Goal: Information Seeking & Learning: Learn about a topic

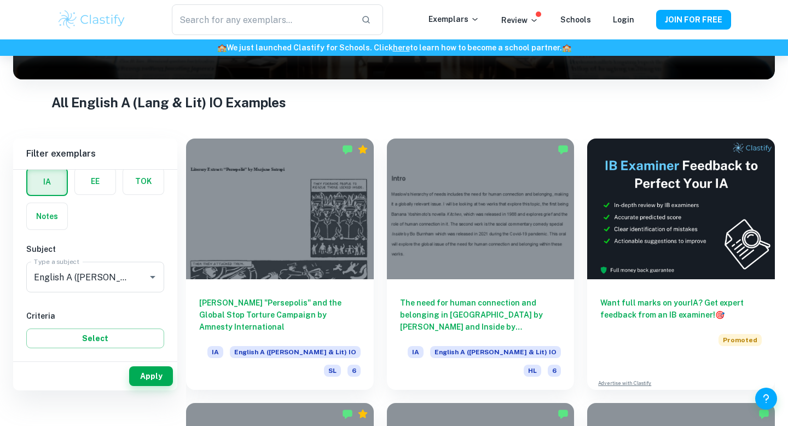
scroll to position [184, 0]
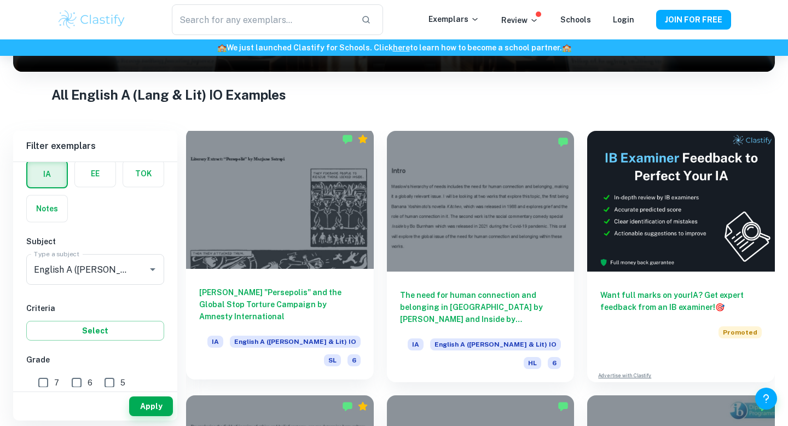
click at [298, 243] on div at bounding box center [280, 198] width 188 height 141
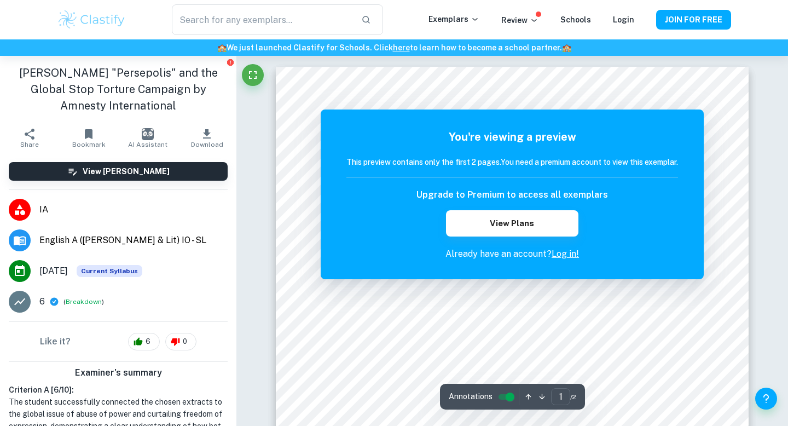
scroll to position [294, 0]
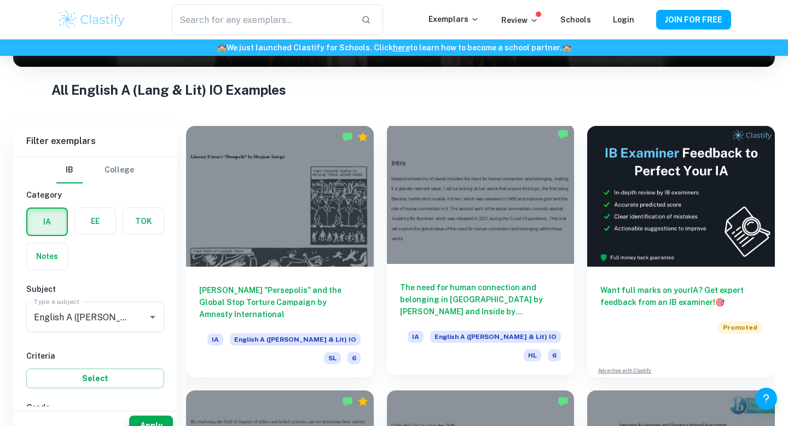
scroll to position [398, 0]
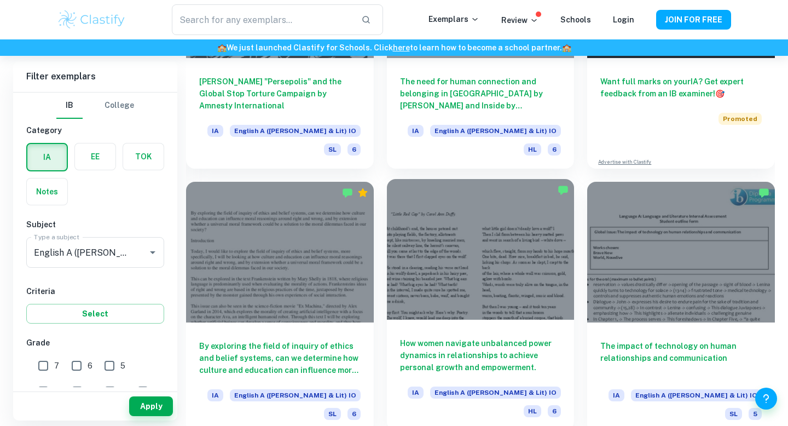
click at [464, 265] on div at bounding box center [481, 249] width 188 height 141
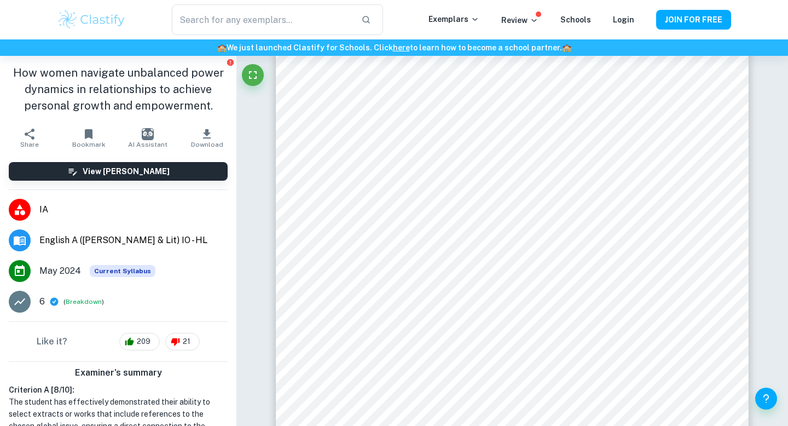
scroll to position [722, 0]
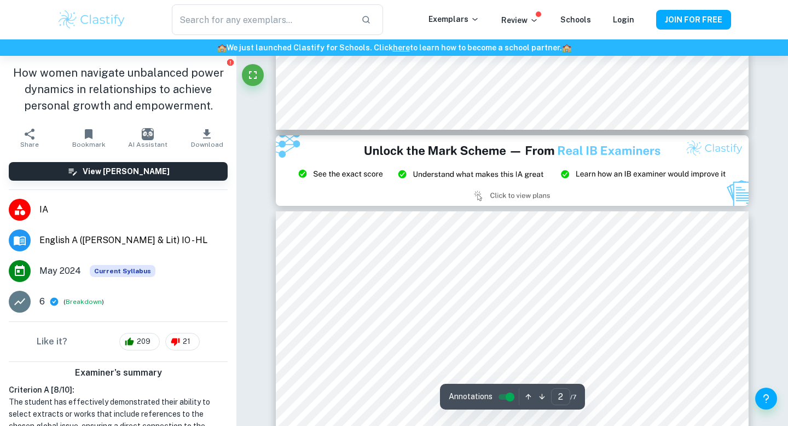
type input "3"
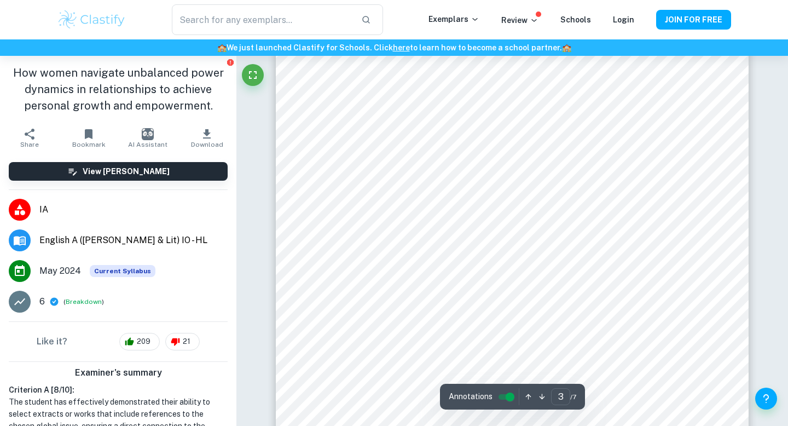
scroll to position [1432, 0]
click at [409, 200] on div at bounding box center [519, 206] width 338 height 14
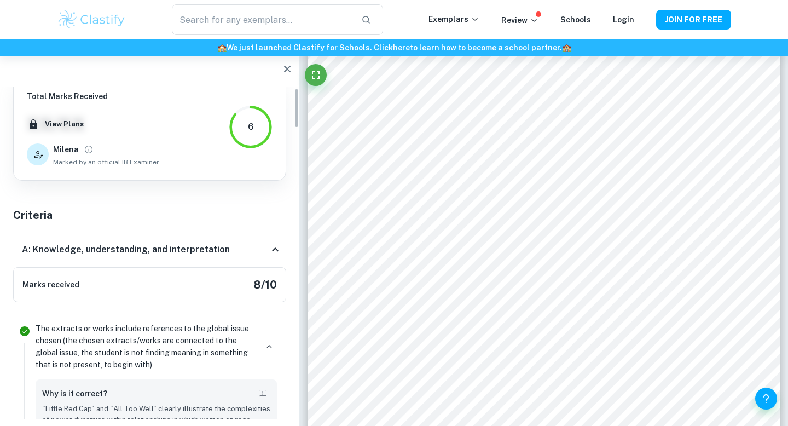
scroll to position [0, 0]
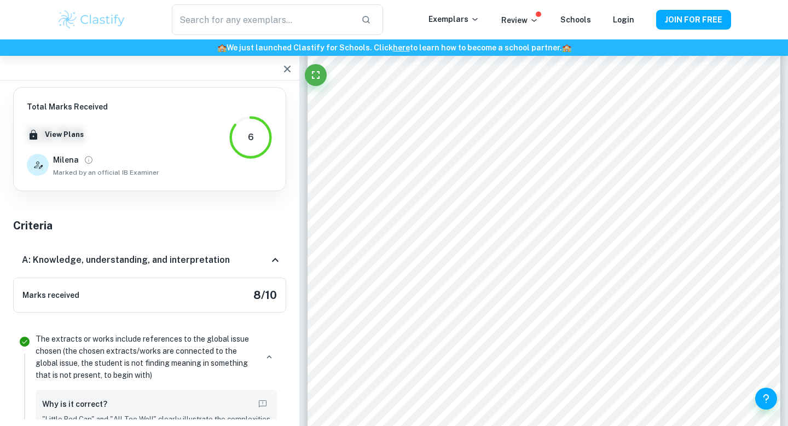
click at [269, 259] on icon at bounding box center [275, 259] width 13 height 13
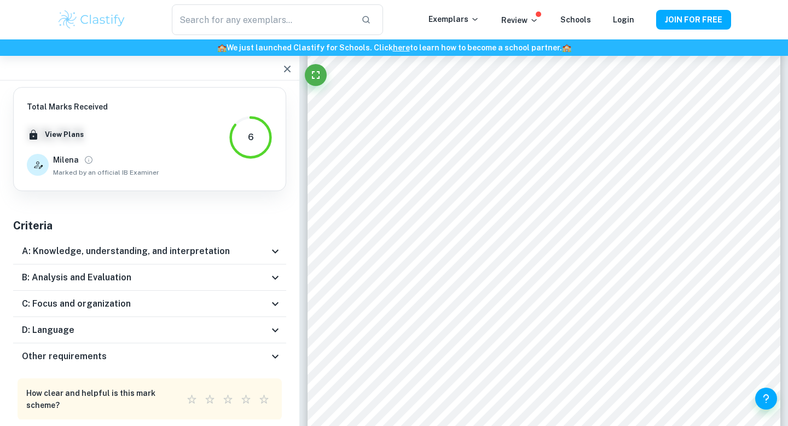
click at [255, 276] on div "B: Analysis and Evaluation" at bounding box center [145, 277] width 247 height 13
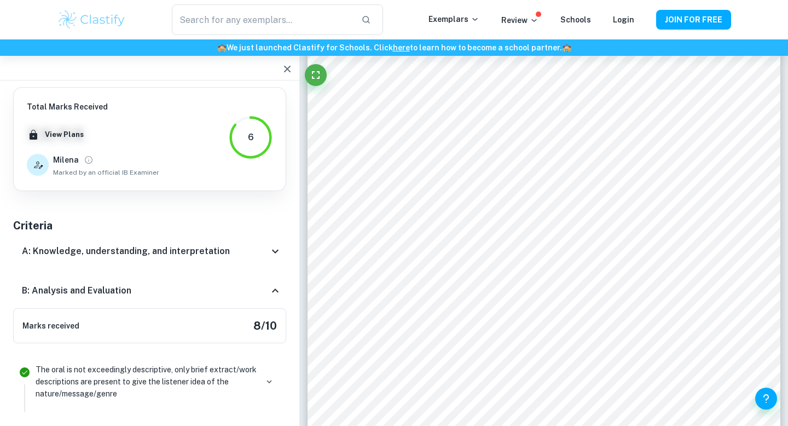
click at [255, 276] on div "B: Analysis and Evaluation" at bounding box center [149, 290] width 273 height 35
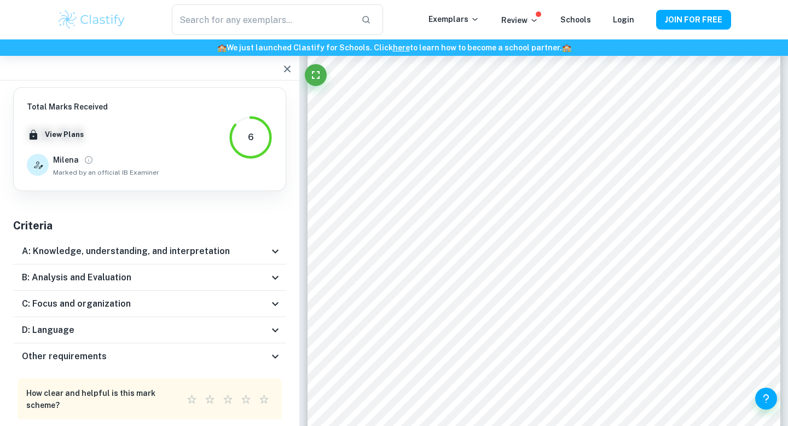
click at [245, 299] on div "C: Focus and organization" at bounding box center [145, 303] width 247 height 13
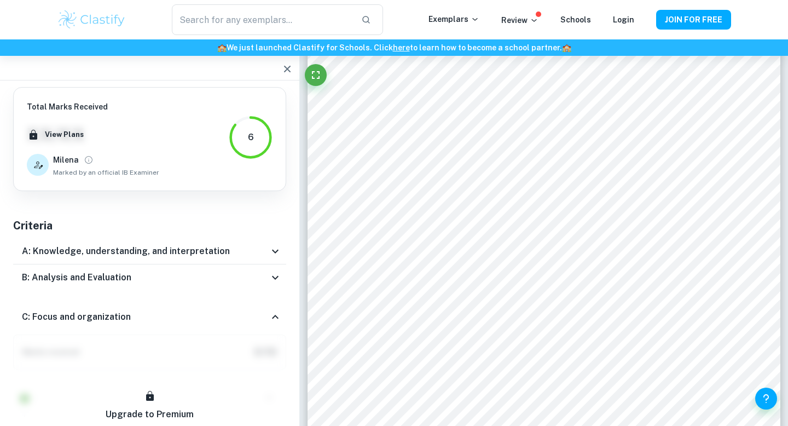
click at [245, 307] on div "C: Focus and organization" at bounding box center [149, 316] width 273 height 35
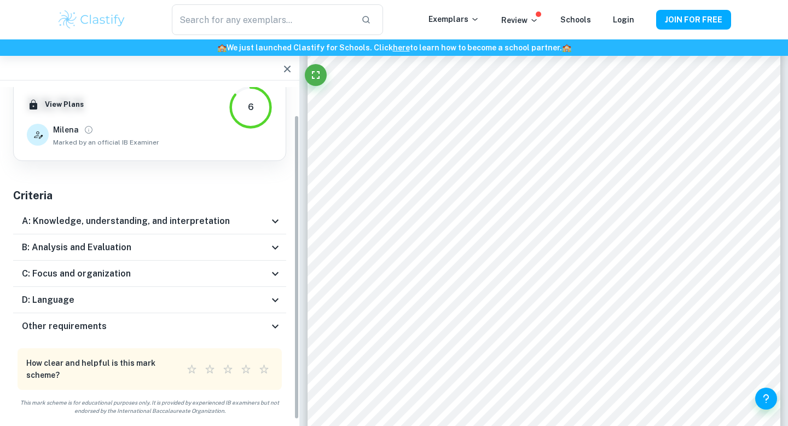
click at [237, 307] on div "D: Language" at bounding box center [149, 300] width 273 height 26
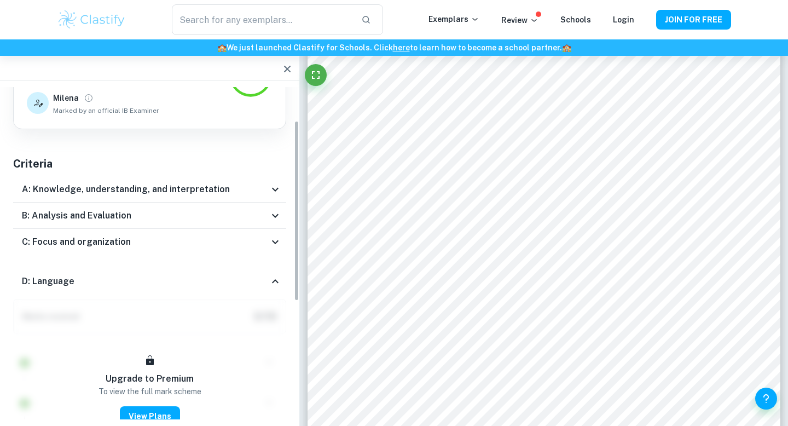
click at [234, 287] on div "D: Language" at bounding box center [145, 281] width 247 height 13
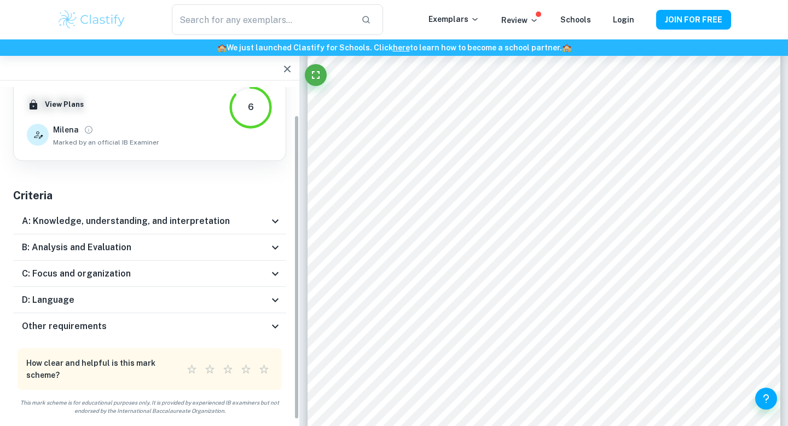
scroll to position [30, 0]
click at [230, 321] on div "Other requirements" at bounding box center [145, 326] width 247 height 13
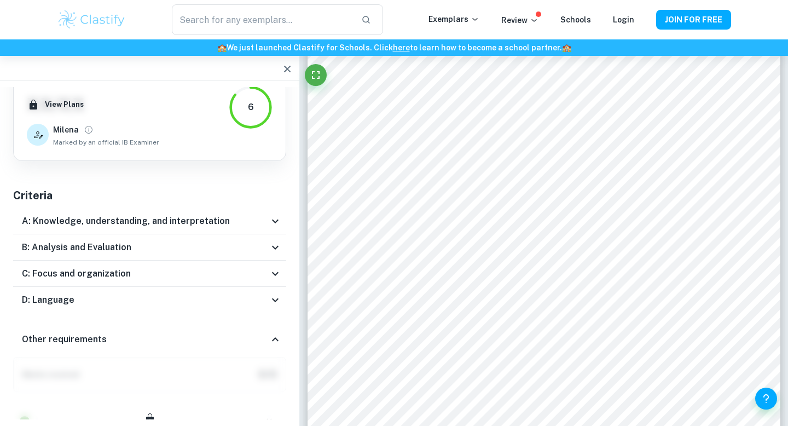
click at [228, 333] on div "Other requirements" at bounding box center [145, 339] width 247 height 13
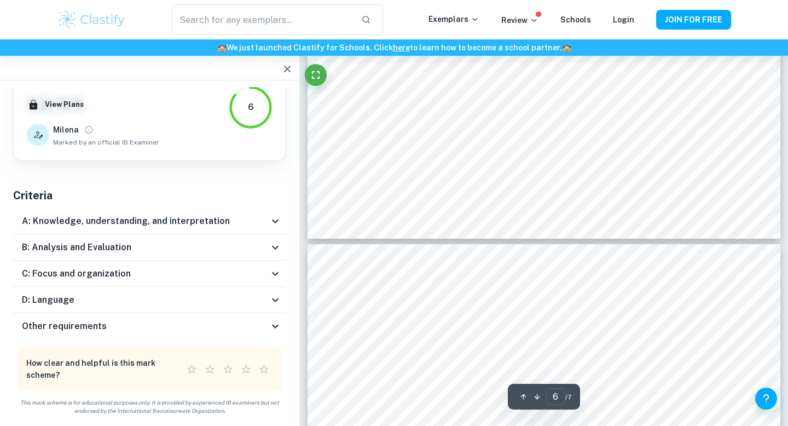
type input "7"
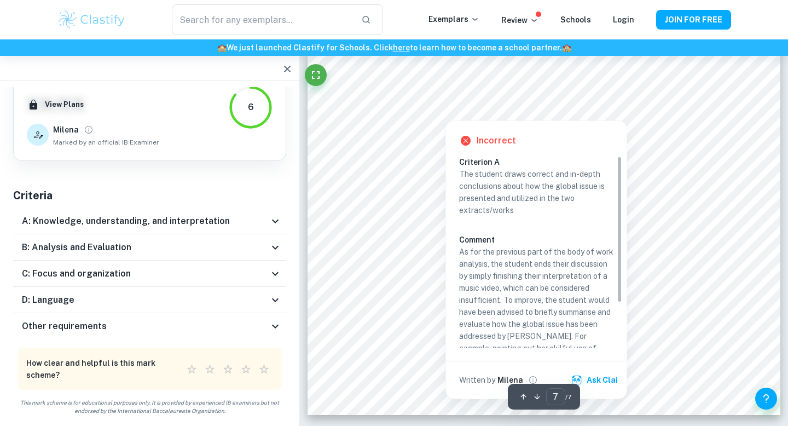
click at [403, 113] on div at bounding box center [445, 110] width 109 height 15
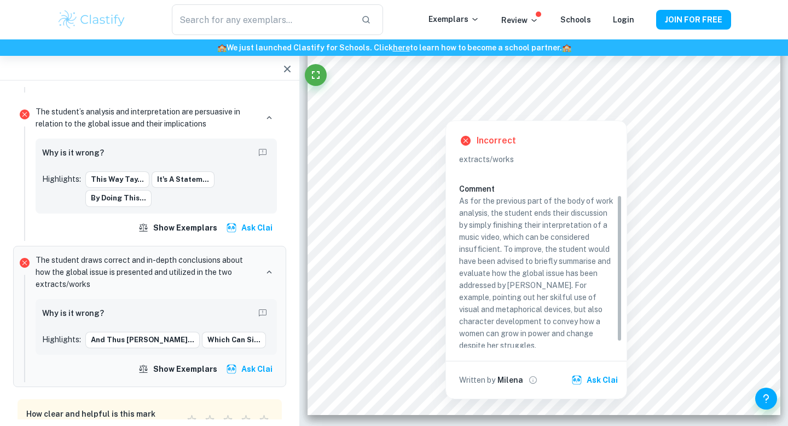
scroll to position [59, 0]
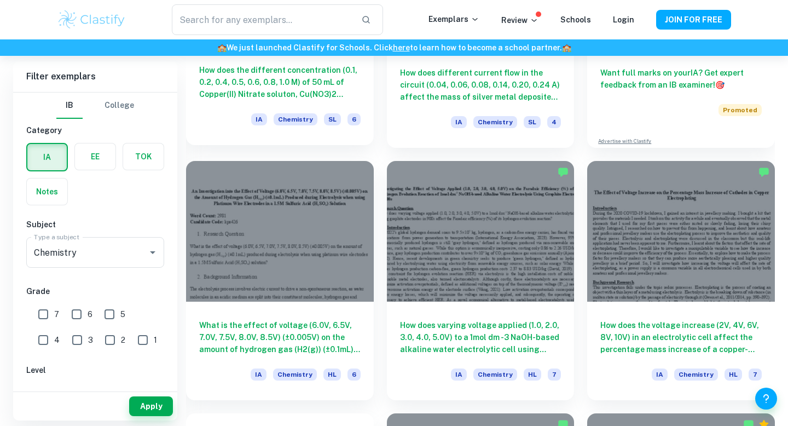
scroll to position [468, 0]
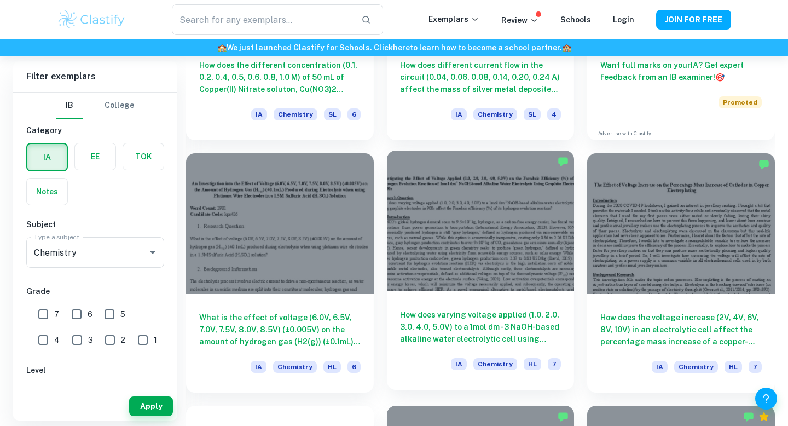
click at [413, 326] on h6 "How does varying voltage applied (1.0, 2.0, 3.0, 4.0, 5.0V) to a 1mol dm -3 NaO…" at bounding box center [480, 327] width 161 height 36
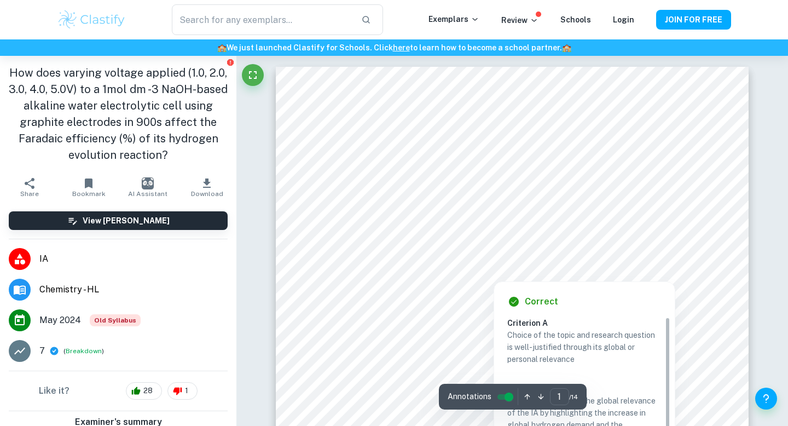
click at [405, 227] on div at bounding box center [511, 222] width 405 height 13
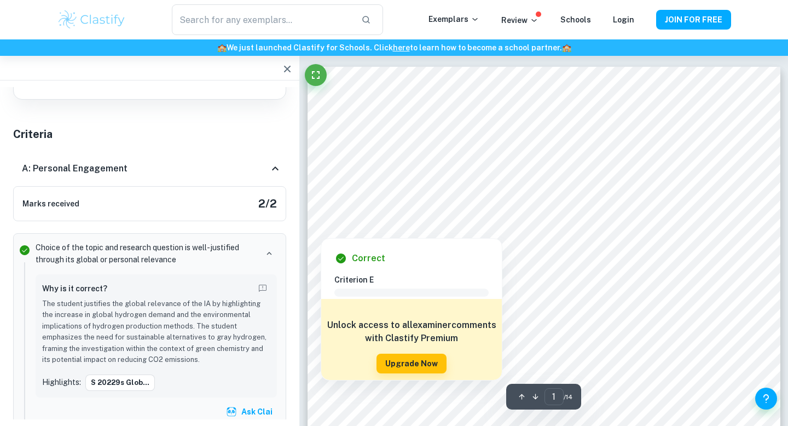
click at [273, 166] on icon at bounding box center [275, 168] width 13 height 13
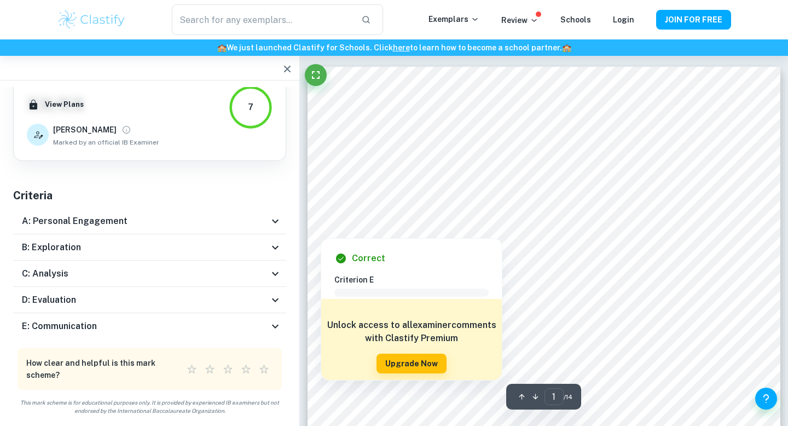
scroll to position [30, 0]
click at [245, 248] on div "B: Exploration" at bounding box center [145, 247] width 247 height 13
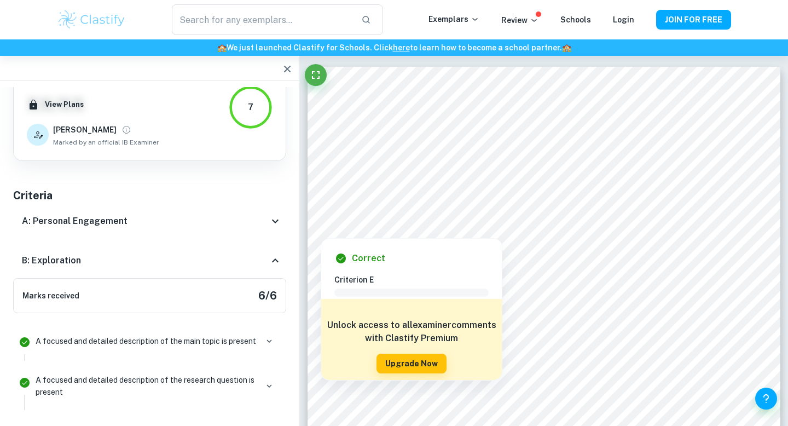
click at [241, 264] on div "B: Exploration" at bounding box center [145, 260] width 247 height 13
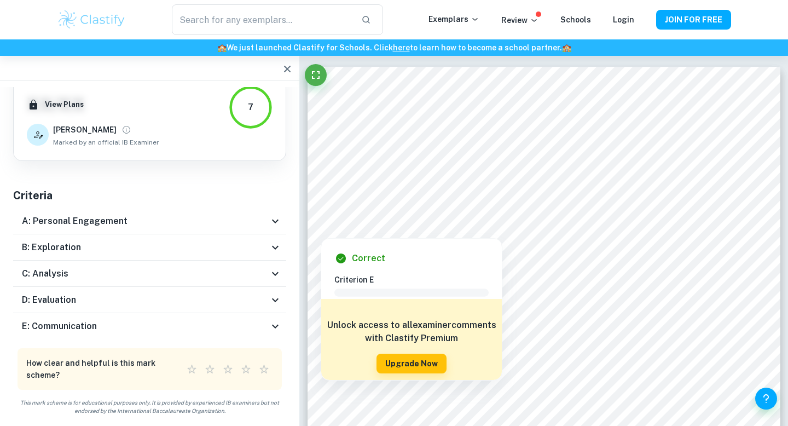
click at [233, 320] on div "E: Communication" at bounding box center [145, 326] width 247 height 13
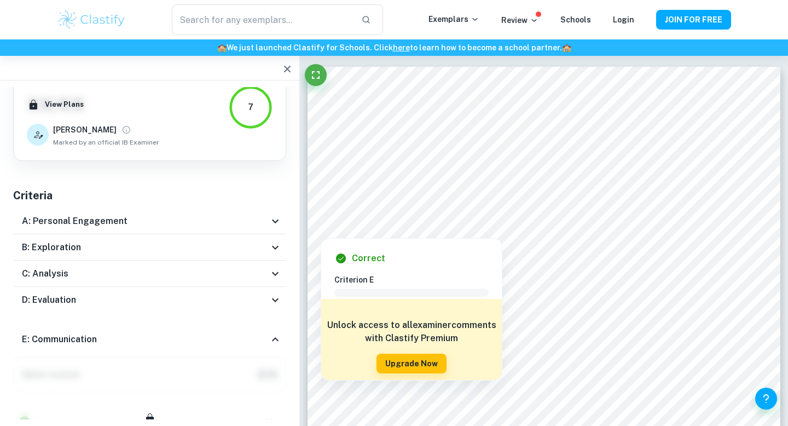
click at [230, 301] on div "D: Evaluation" at bounding box center [145, 299] width 247 height 13
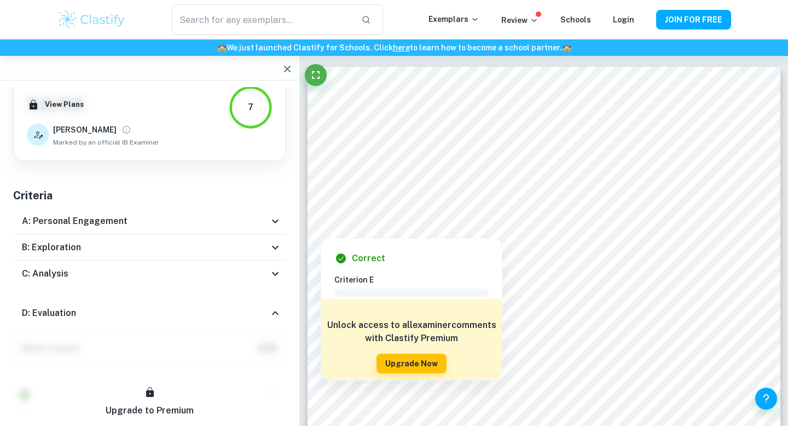
click at [240, 276] on div "C: Analysis" at bounding box center [145, 273] width 247 height 13
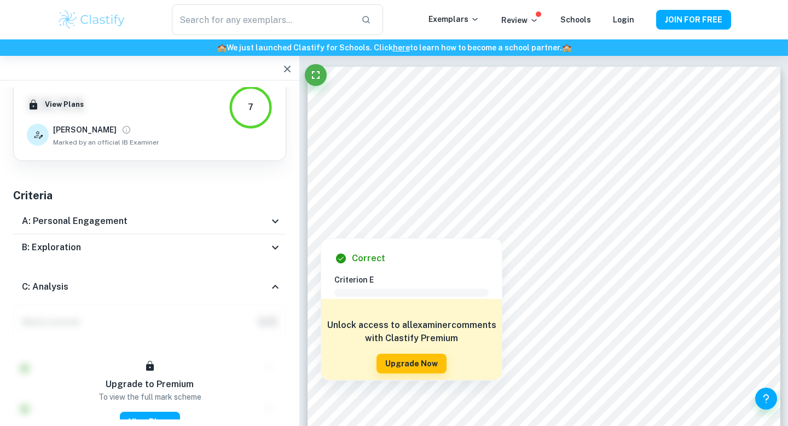
click at [237, 243] on div "B: Exploration" at bounding box center [145, 247] width 247 height 13
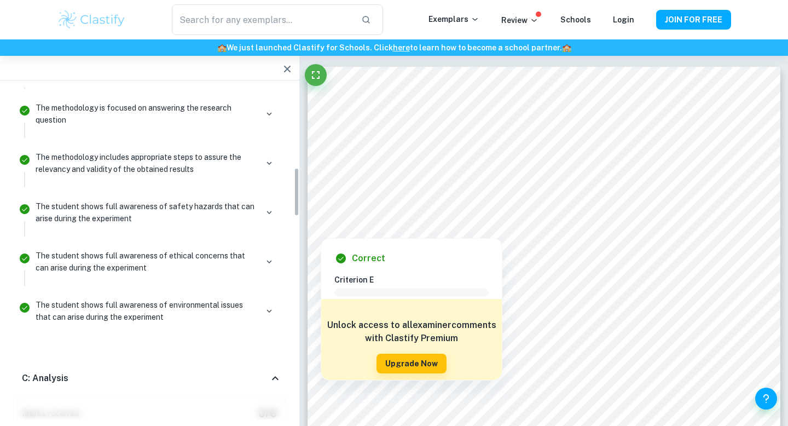
scroll to position [543, 0]
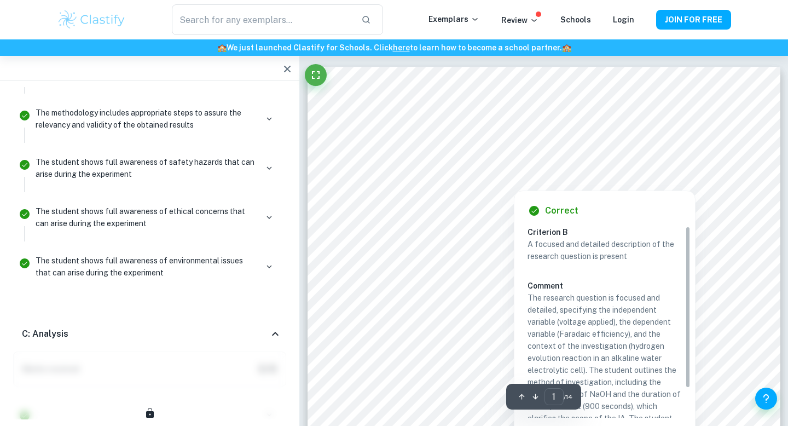
click at [398, 181] on div at bounding box center [513, 182] width 347 height 10
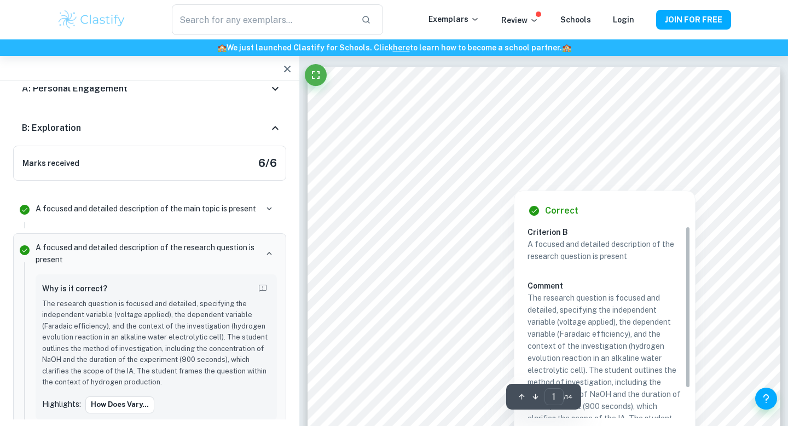
scroll to position [34, 0]
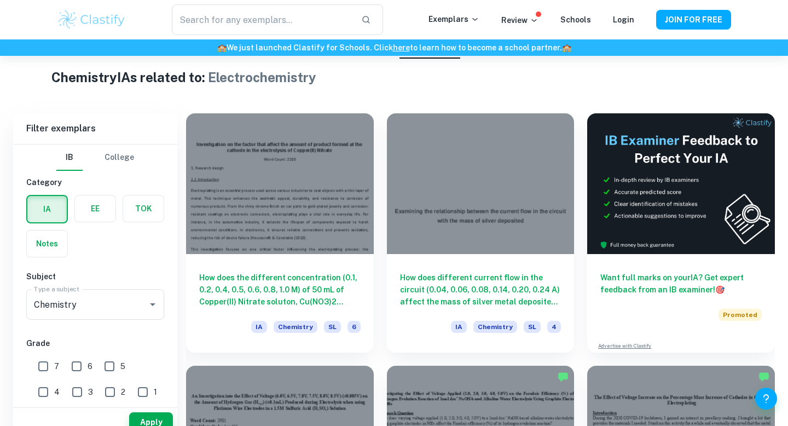
scroll to position [275, 0]
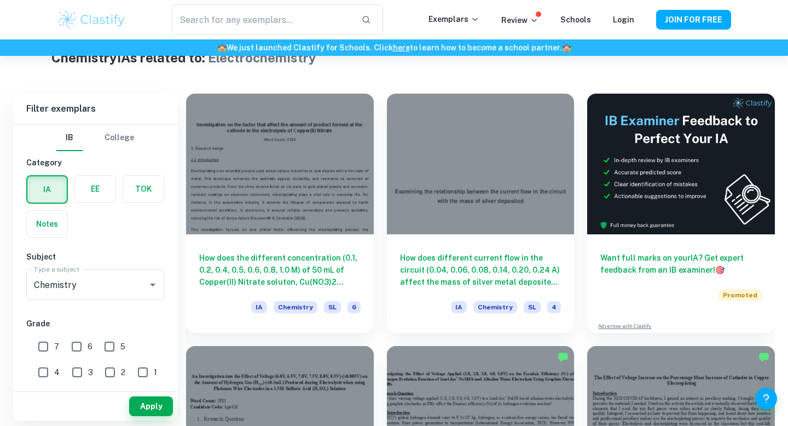
click at [48, 345] on input "7" at bounding box center [43, 346] width 22 height 22
checkbox input "true"
click at [140, 392] on div "Apply" at bounding box center [95, 406] width 164 height 28
click at [140, 400] on button "Apply" at bounding box center [151, 406] width 44 height 20
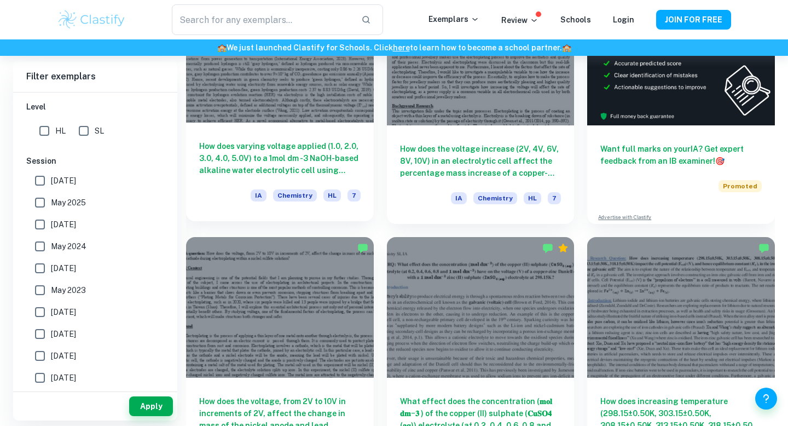
scroll to position [460, 0]
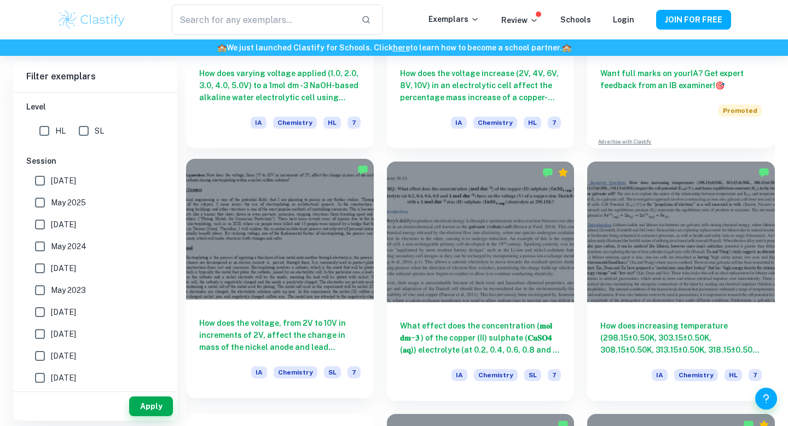
click at [242, 334] on h6 "How does the voltage, from 2V to 10V in increments of 2V, affect the change in …" at bounding box center [279, 335] width 161 height 36
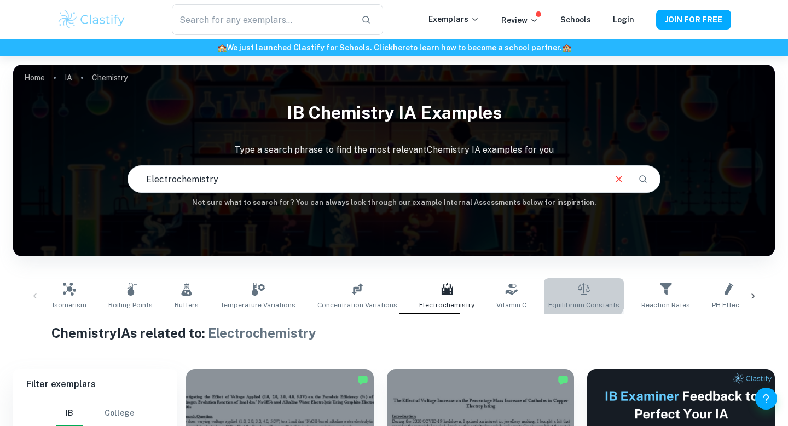
click at [578, 289] on icon at bounding box center [584, 289] width 12 height 12
type input "Equilibrium Constants"
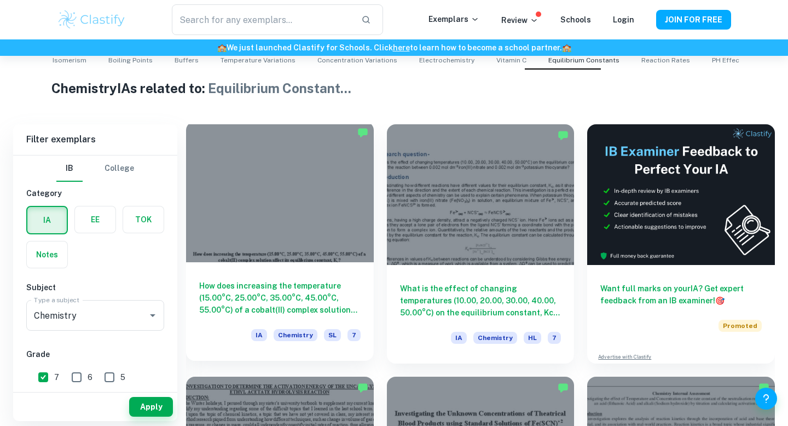
scroll to position [245, 0]
click at [304, 306] on h6 "How does increasing the temperature (15.00​°C, 25.00°C, 35.00°C, 45.00°C, 55.00…" at bounding box center [279, 297] width 161 height 36
